Goal: Check status: Check status

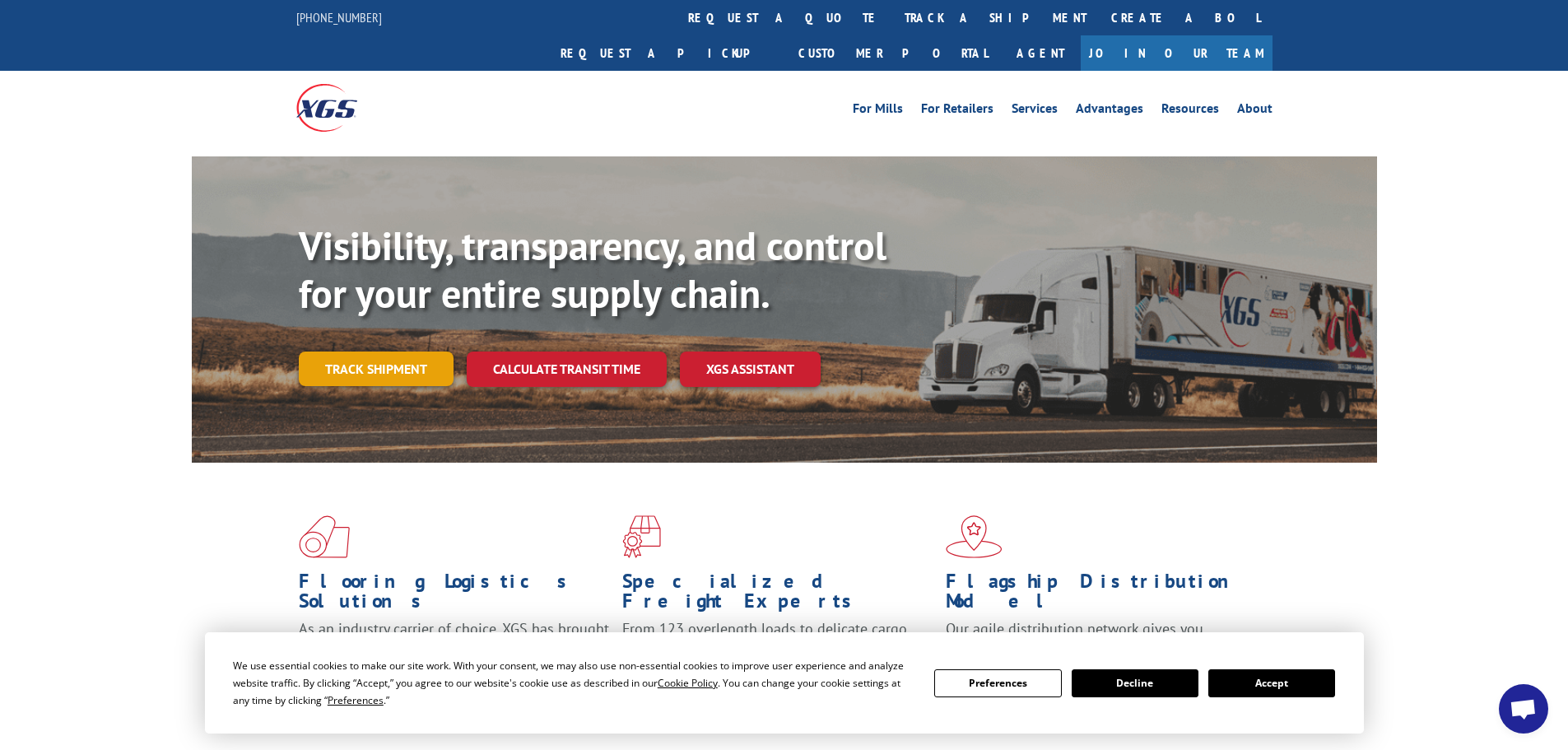
click at [382, 352] on link "Track shipment" at bounding box center [376, 368] width 155 height 34
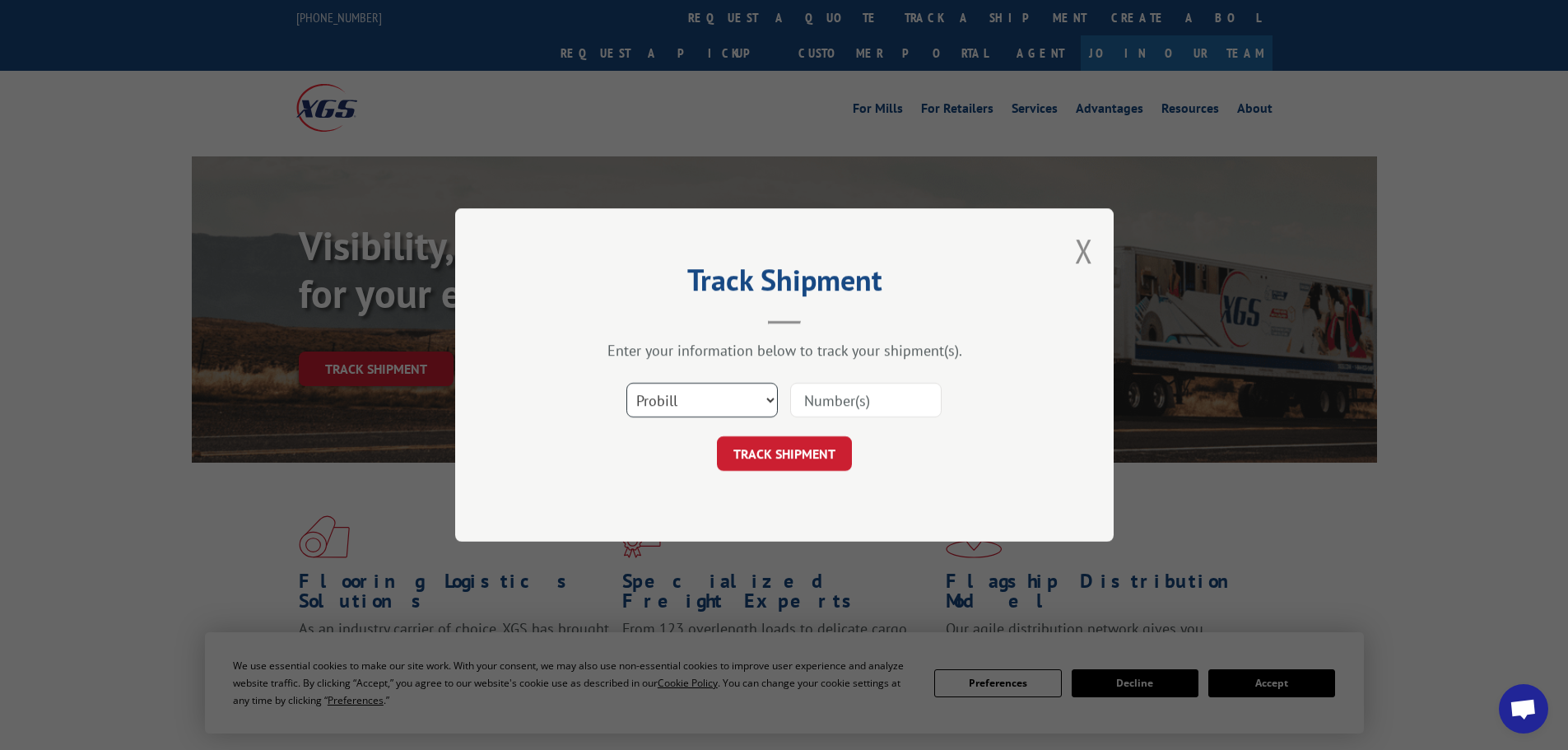
click at [745, 396] on select "Select category... Probill BOL PO" at bounding box center [702, 399] width 151 height 34
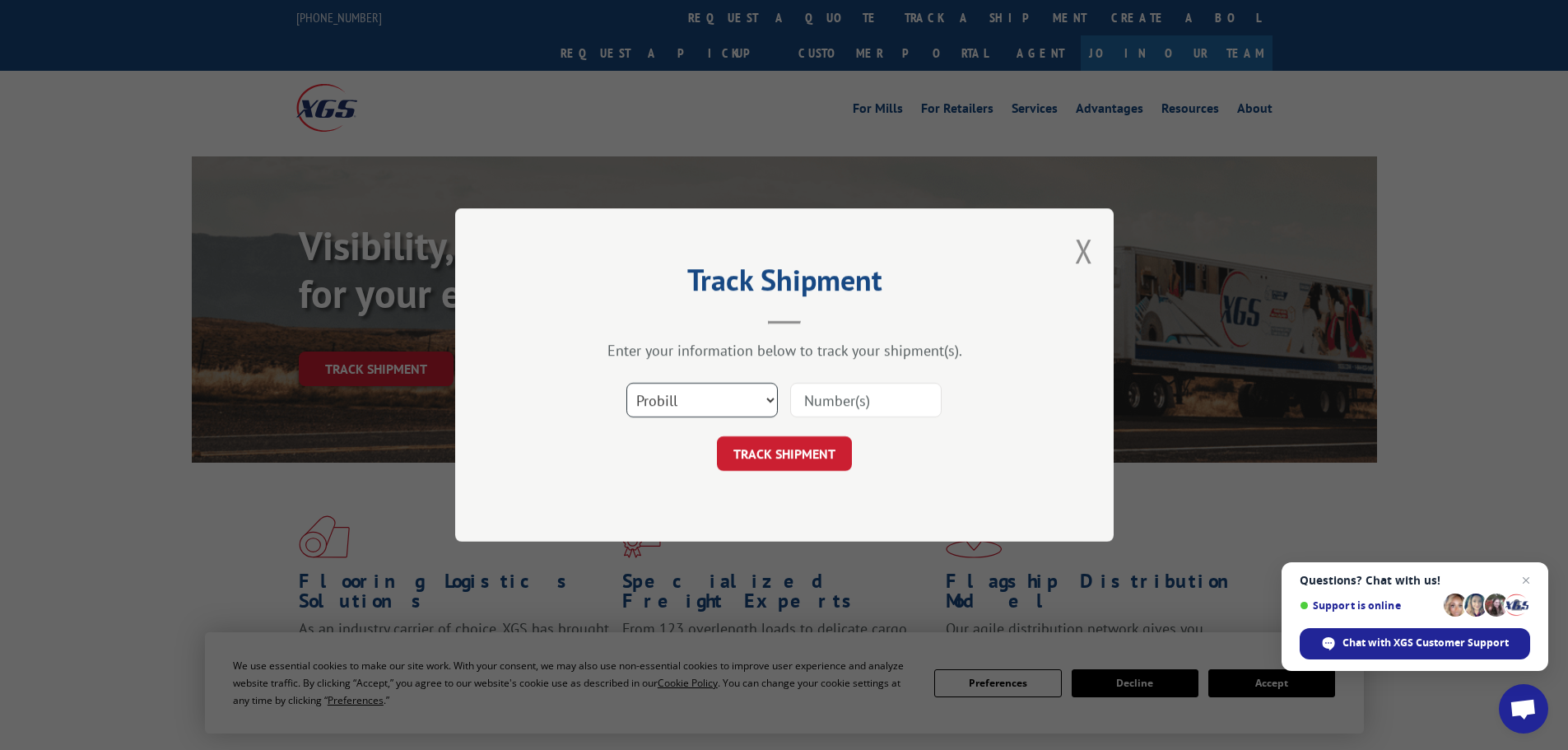
select select "bol"
click at [627, 382] on select "Select category... Probill BOL PO" at bounding box center [702, 399] width 151 height 34
paste input "446868"
type input "446868"
click at [819, 458] on button "TRACK SHIPMENT" at bounding box center [784, 452] width 135 height 34
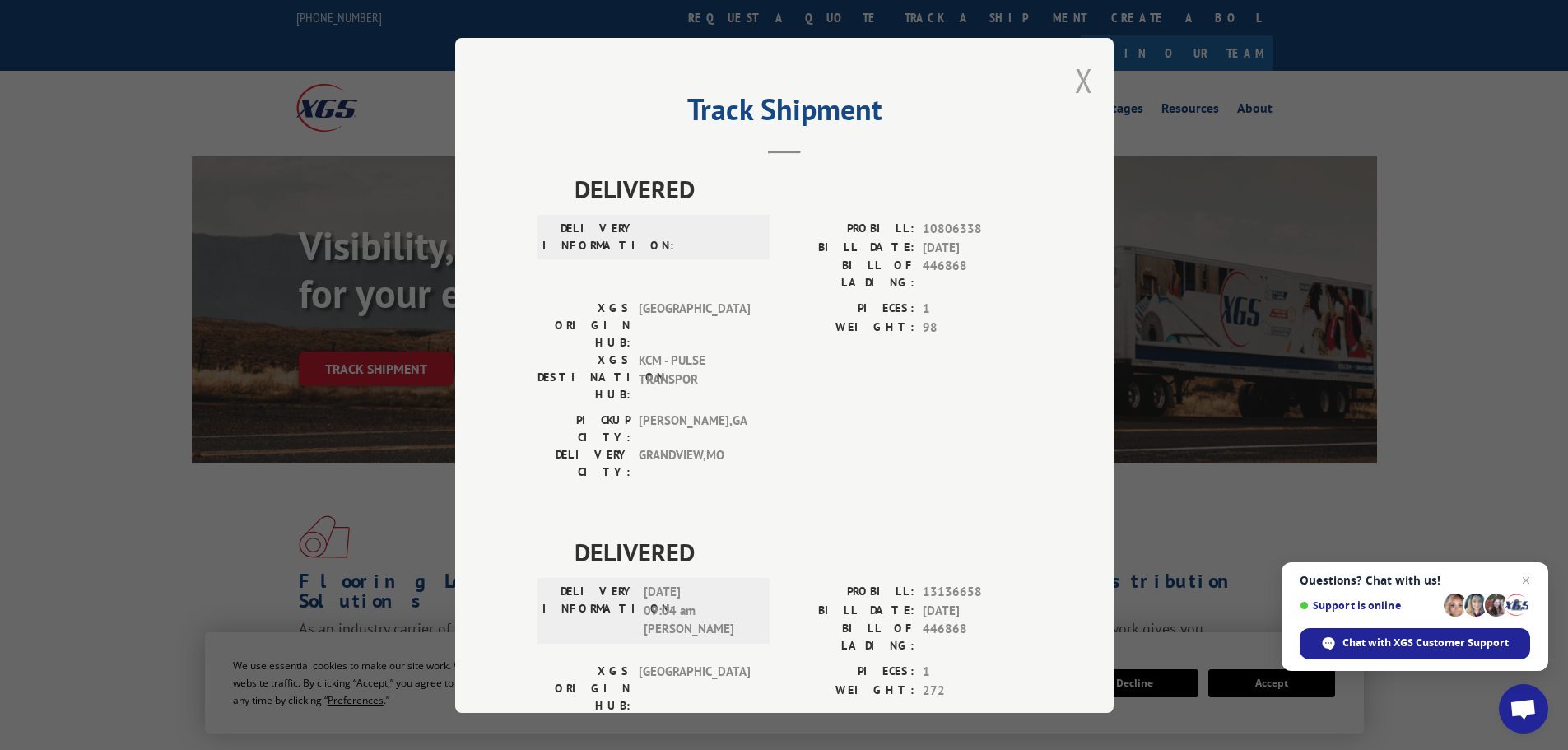
click at [1080, 76] on button "Close modal" at bounding box center [1084, 81] width 18 height 44
